Goal: Use online tool/utility: Utilize a website feature to perform a specific function

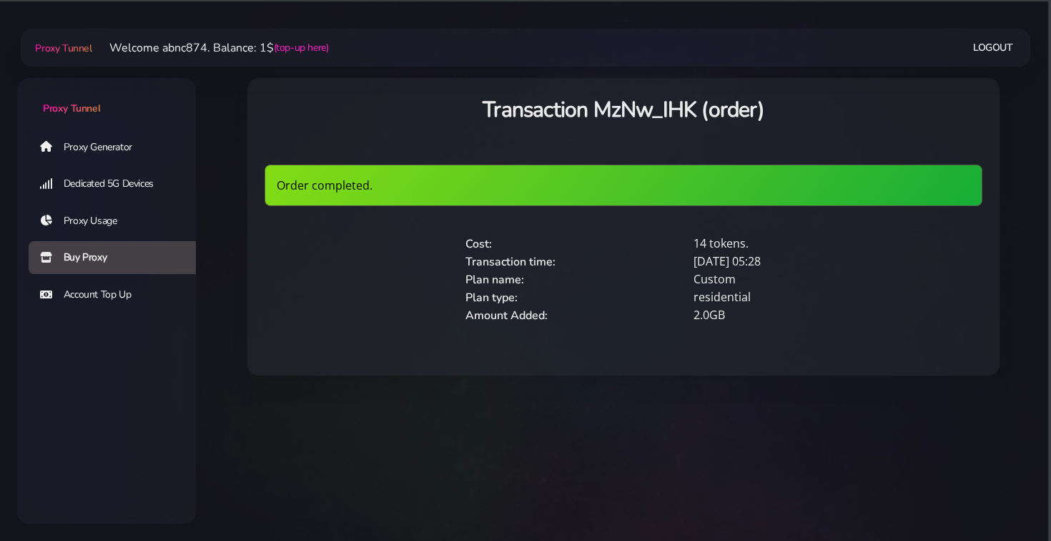
click at [123, 150] on link "Proxy Generator" at bounding box center [118, 146] width 179 height 33
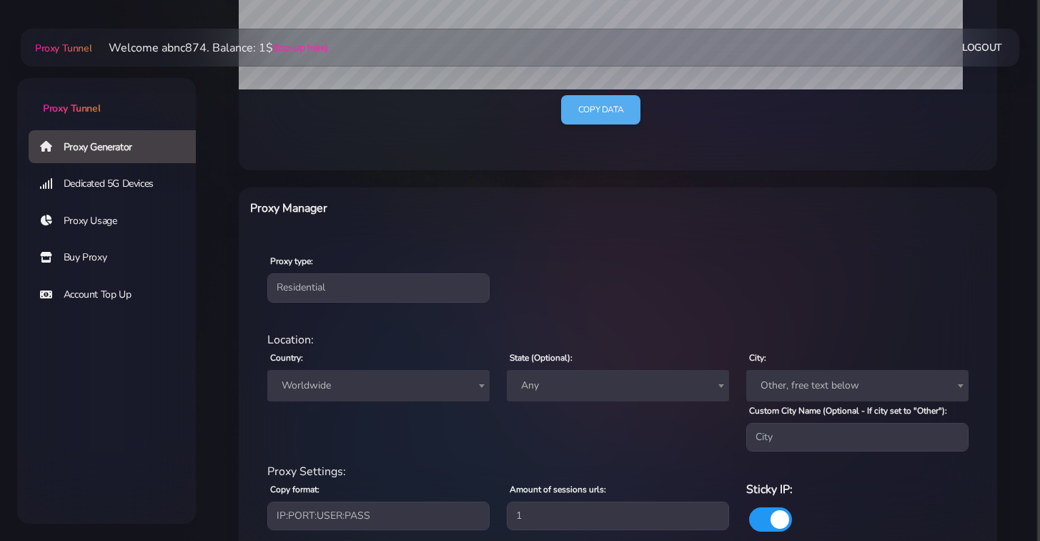
scroll to position [490, 0]
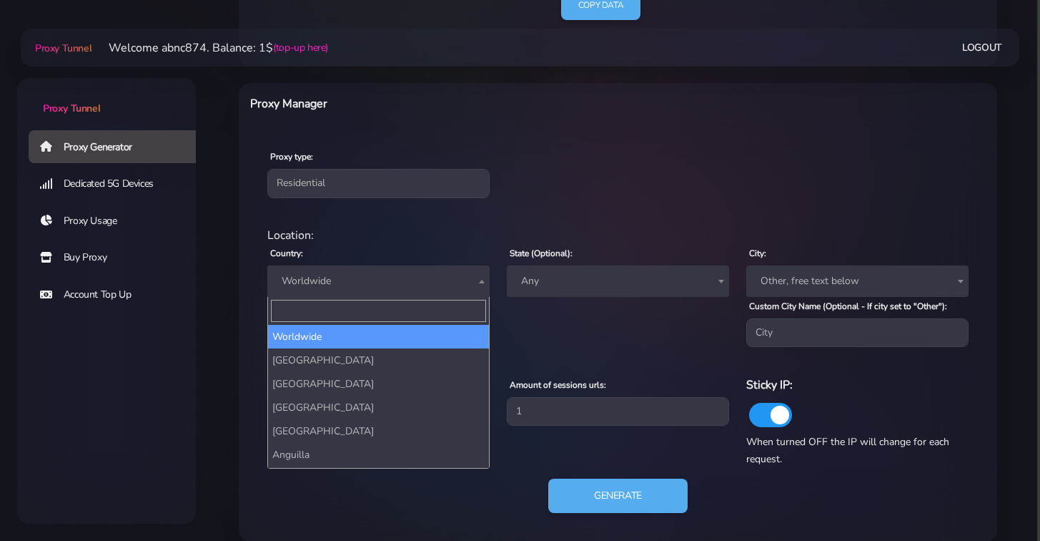
click at [382, 267] on span "Worldwide" at bounding box center [378, 280] width 222 height 31
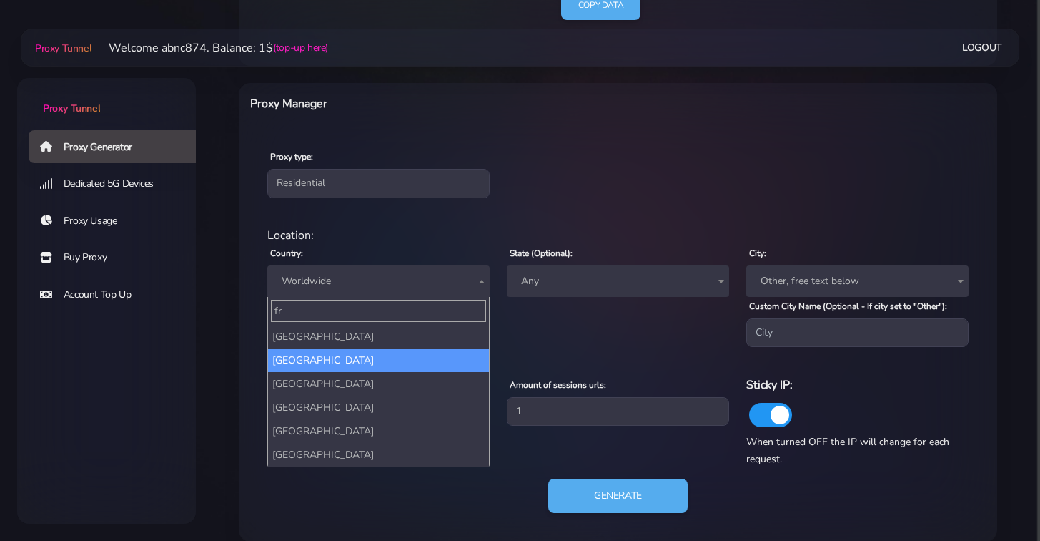
type input "fr"
select select "FR"
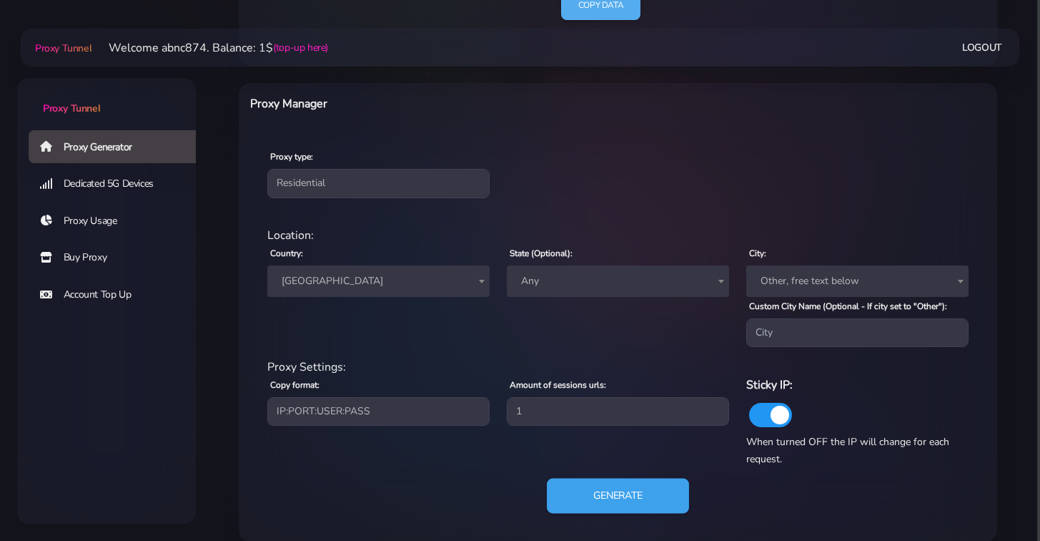
scroll to position [507, 0]
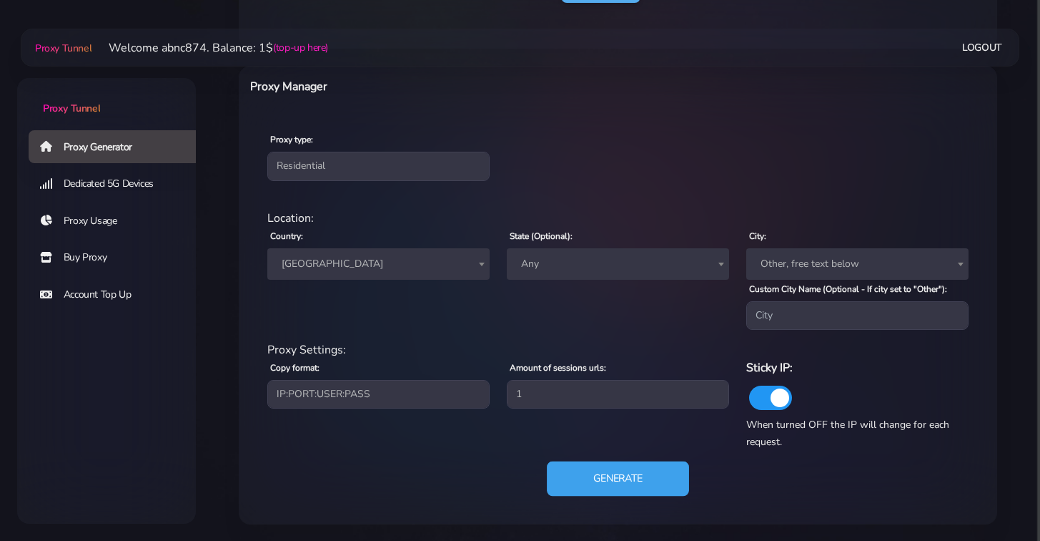
click at [621, 474] on button "Generate" at bounding box center [618, 478] width 142 height 35
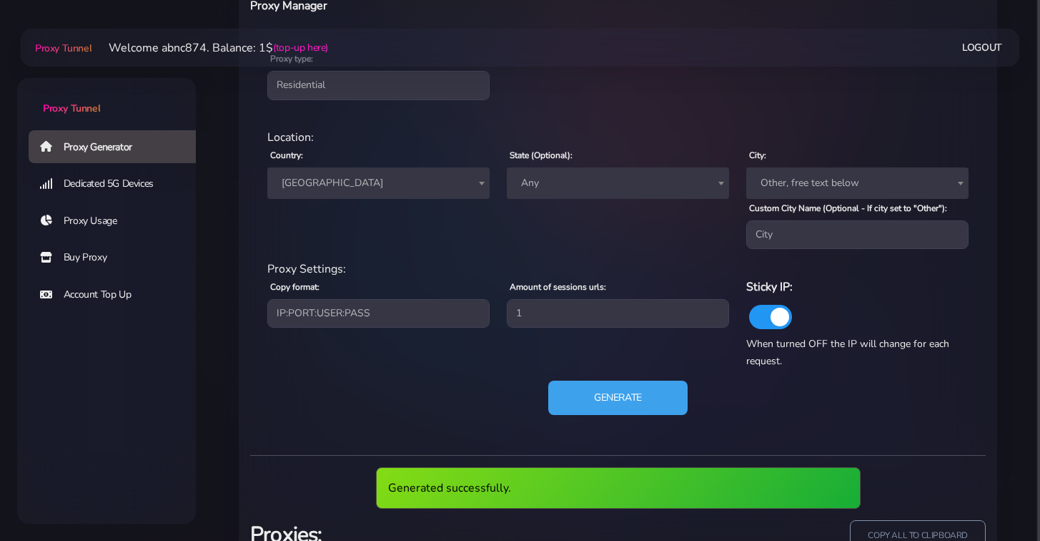
scroll to position [698, 0]
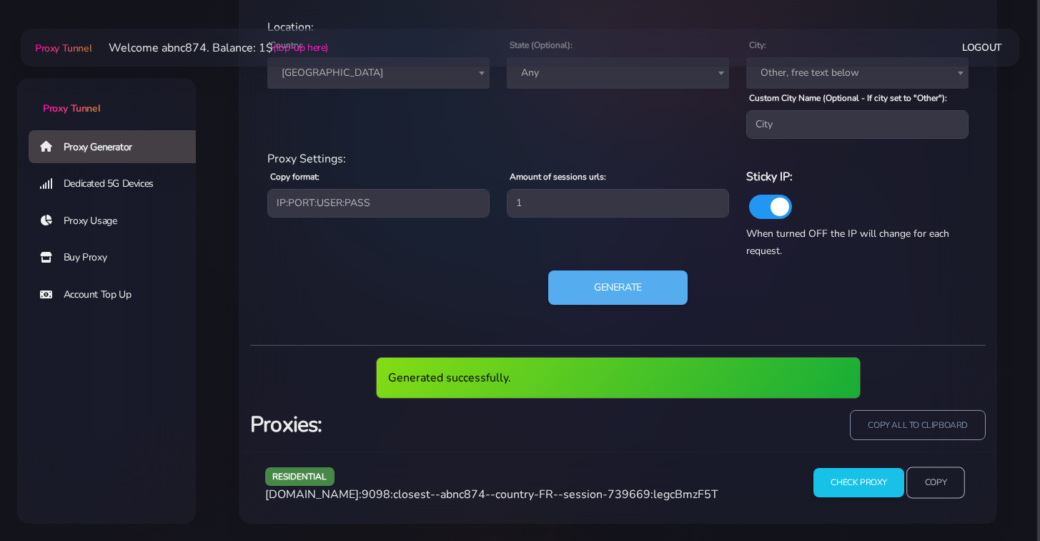
click at [940, 486] on input "Copy" at bounding box center [936, 482] width 59 height 31
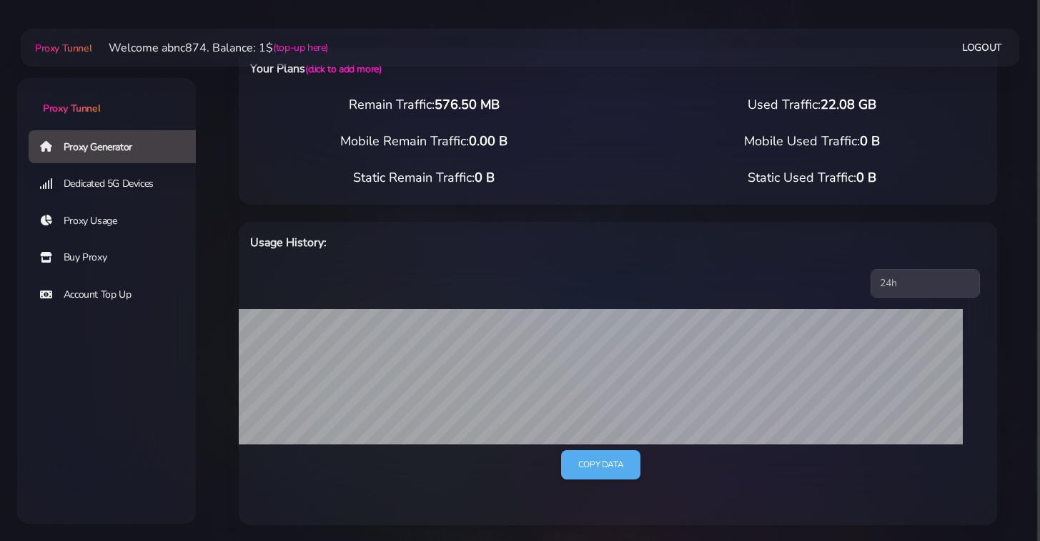
scroll to position [0, 0]
